Goal: Information Seeking & Learning: Learn about a topic

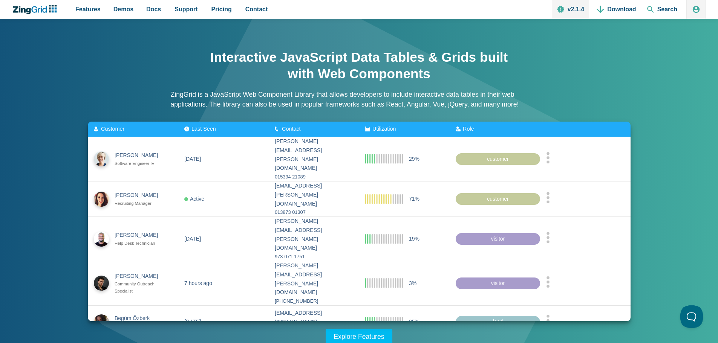
click at [389, 127] on span "Utilization" at bounding box center [383, 129] width 23 height 6
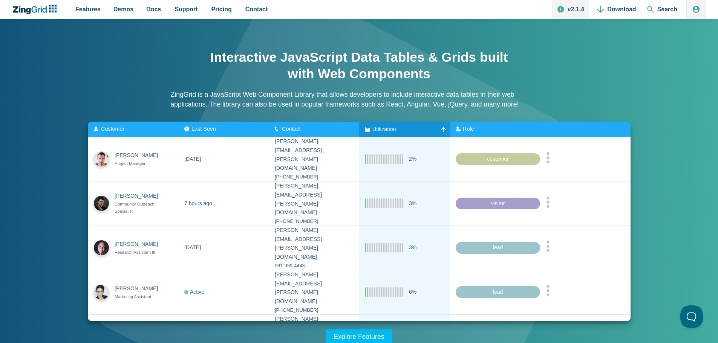
click at [396, 127] on span "Utilization" at bounding box center [383, 129] width 23 height 6
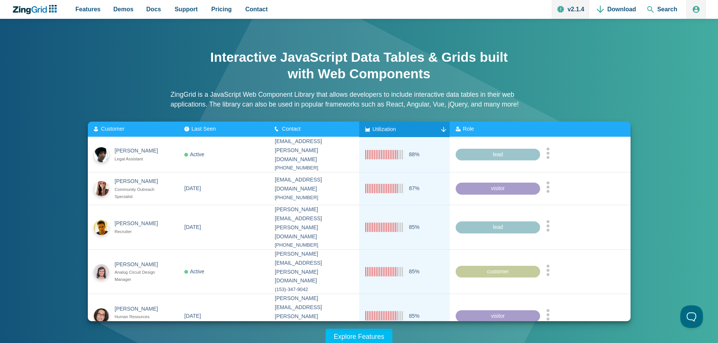
click at [462, 127] on div "Role" at bounding box center [465, 129] width 18 height 6
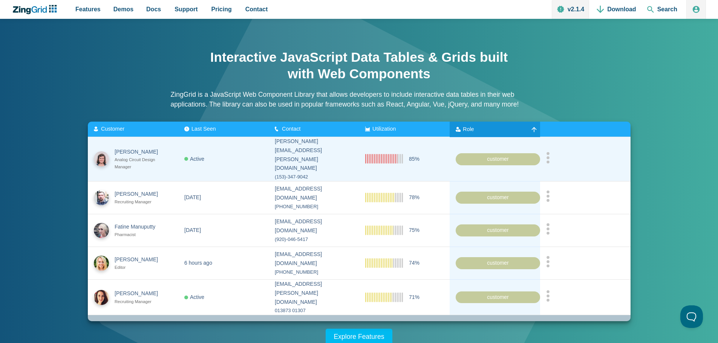
click at [547, 155] on icon "App Content" at bounding box center [548, 157] width 4 height 11
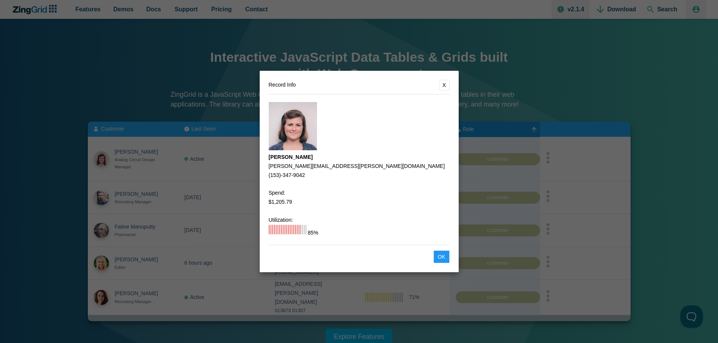
click at [447, 83] on button "X" at bounding box center [444, 85] width 11 height 11
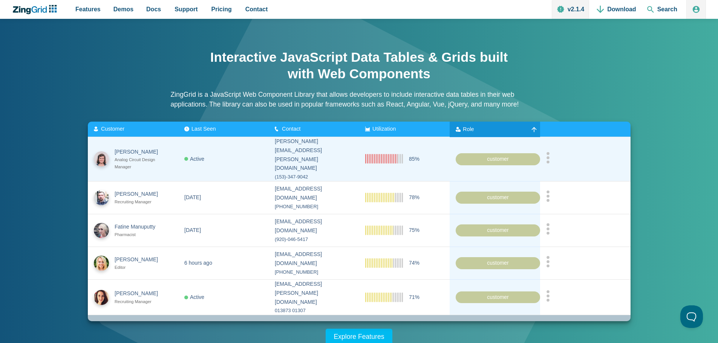
click at [136, 156] on div "Analog Circuit Design Manager" at bounding box center [140, 163] width 50 height 14
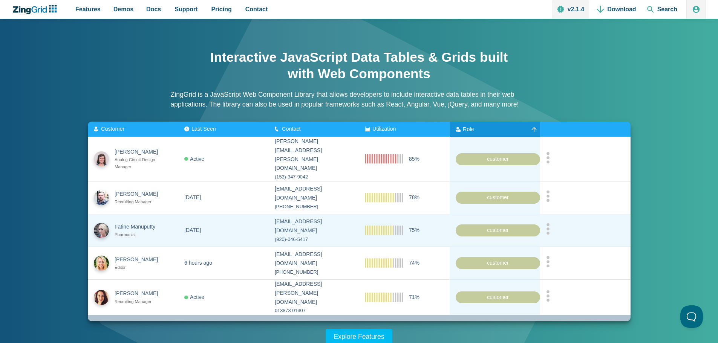
click at [188, 214] on zg-cell "[DATE]" at bounding box center [223, 230] width 90 height 33
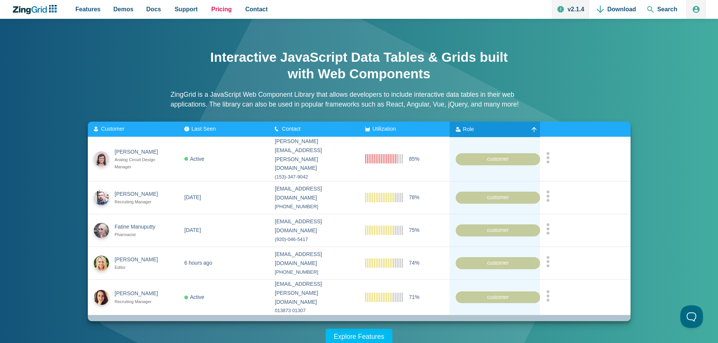
click at [220, 11] on span "Pricing" at bounding box center [221, 9] width 20 height 10
